Goal: Register for event/course

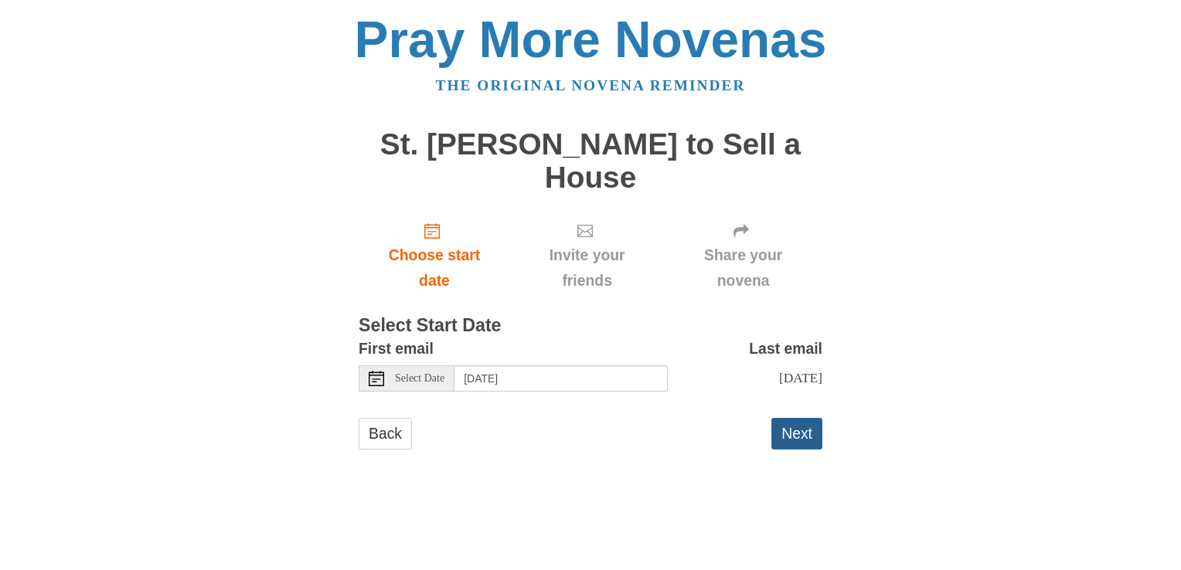
click at [803, 418] on button "Next" at bounding box center [796, 434] width 51 height 32
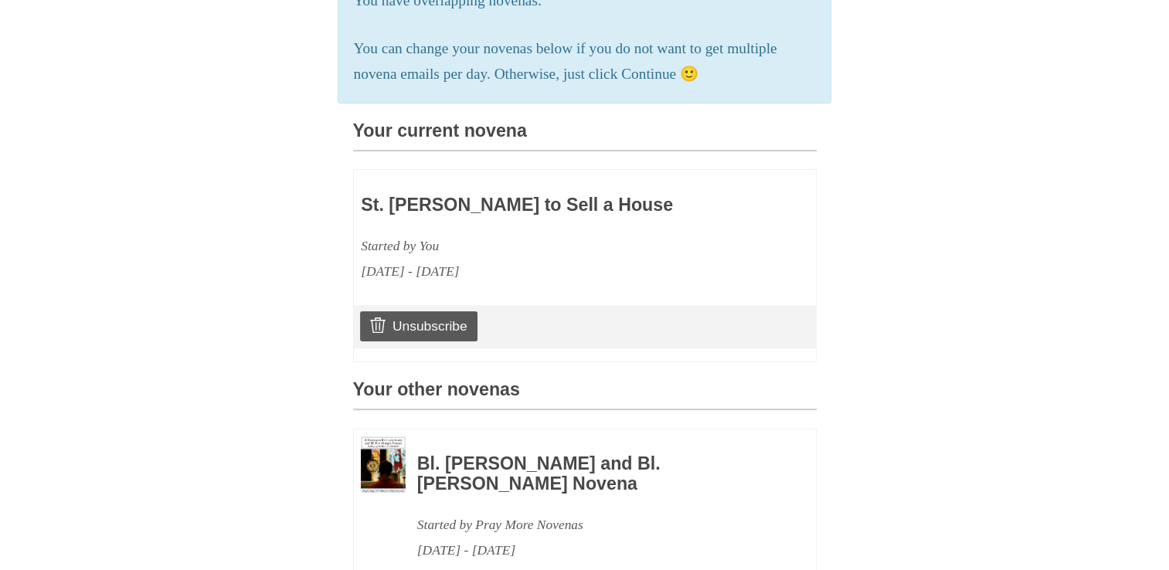
scroll to position [366, 0]
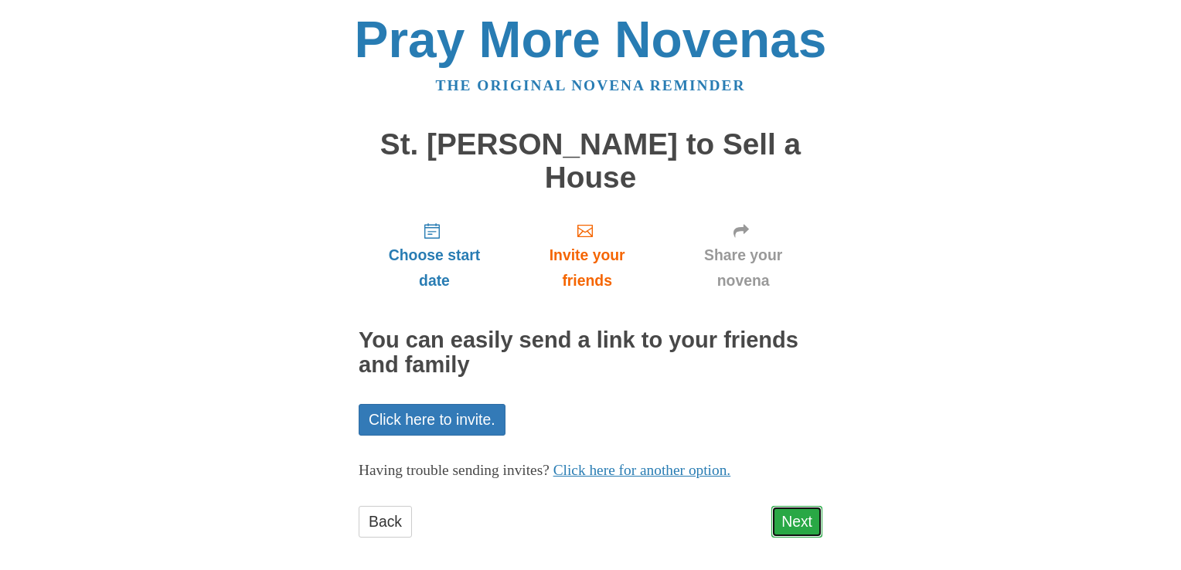
click at [796, 506] on link "Next" at bounding box center [796, 522] width 51 height 32
